Goal: Book appointment/travel/reservation

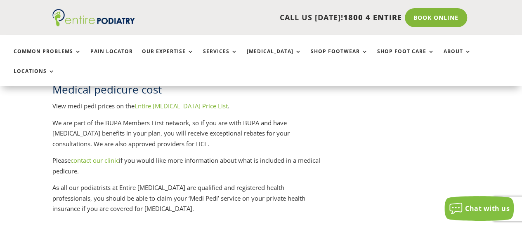
scroll to position [1154, 0]
click at [155, 102] on link "Entire [MEDICAL_DATA] Price List" at bounding box center [181, 106] width 93 height 8
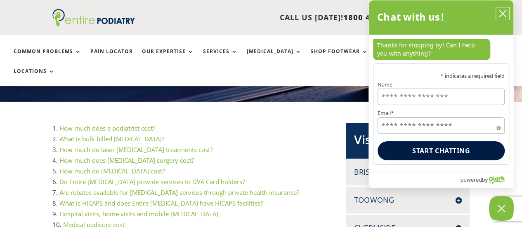
click at [503, 10] on icon "close chatbox" at bounding box center [503, 13] width 8 height 8
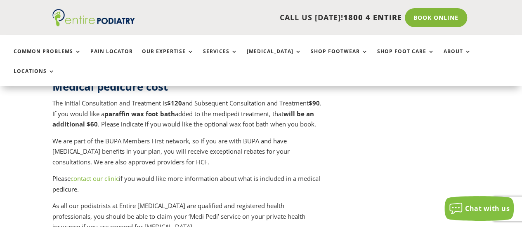
scroll to position [3696, 0]
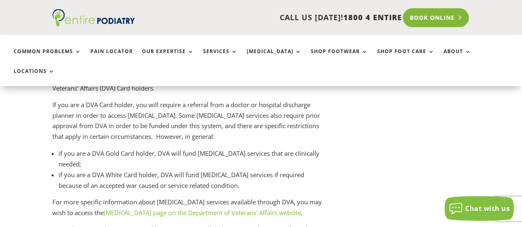
click at [459, 23] on link "Book Online" at bounding box center [436, 17] width 66 height 19
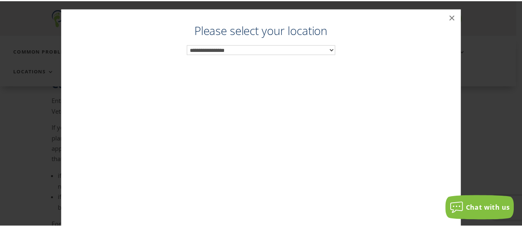
scroll to position [3181, 0]
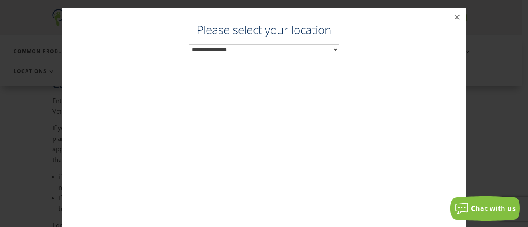
click at [312, 47] on select "**********" at bounding box center [264, 50] width 150 height 10
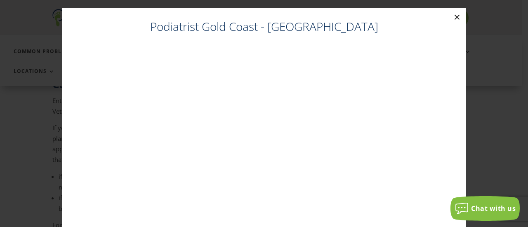
click at [458, 17] on button "×" at bounding box center [457, 17] width 18 height 18
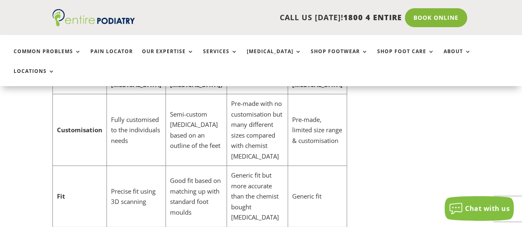
scroll to position [2656, 0]
